Goal: Information Seeking & Learning: Find specific fact

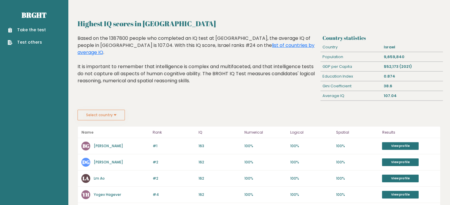
click at [116, 115] on button "Select country" at bounding box center [100, 115] width 47 height 11
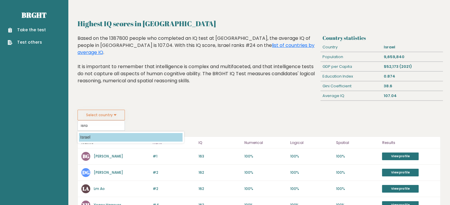
click at [86, 133] on option "Israel" at bounding box center [130, 137] width 103 height 9
type input "Israel"
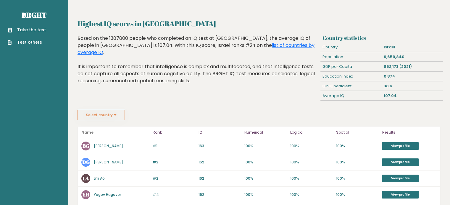
click at [386, 94] on div "107.04" at bounding box center [411, 95] width 61 height 9
copy div "107.04"
click at [117, 114] on button "Select country" at bounding box center [100, 115] width 47 height 11
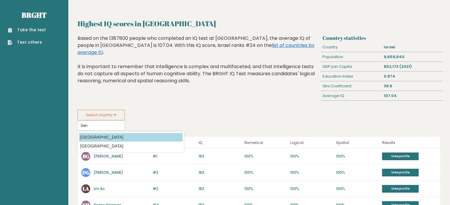
click at [91, 136] on option "[GEOGRAPHIC_DATA]" at bounding box center [130, 137] width 103 height 9
type input "[GEOGRAPHIC_DATA]"
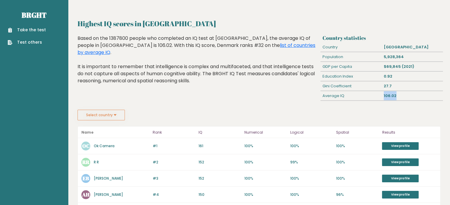
drag, startPoint x: 383, startPoint y: 93, endPoint x: 395, endPoint y: 95, distance: 12.5
click at [395, 95] on div "106.02" at bounding box center [411, 95] width 61 height 9
copy div "106.02"
click at [116, 113] on button "Select country" at bounding box center [100, 115] width 47 height 11
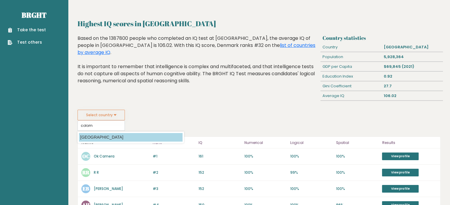
click at [91, 135] on option "[GEOGRAPHIC_DATA]" at bounding box center [130, 137] width 103 height 9
type input "[GEOGRAPHIC_DATA]"
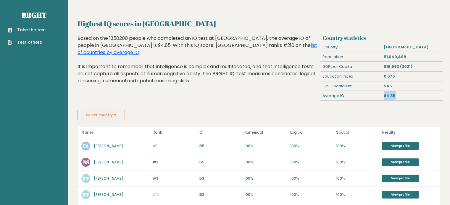
drag, startPoint x: 383, startPoint y: 94, endPoint x: 395, endPoint y: 94, distance: 11.8
click at [395, 94] on div "94.85" at bounding box center [411, 95] width 61 height 9
